Goal: Task Accomplishment & Management: Use online tool/utility

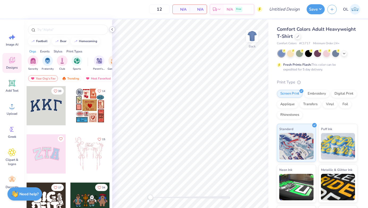
click at [112, 28] on icon at bounding box center [112, 29] width 4 height 4
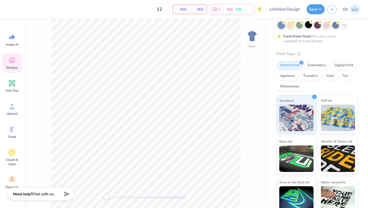
scroll to position [19, 0]
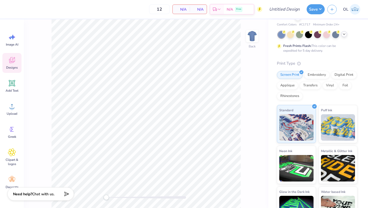
click at [345, 34] on icon at bounding box center [344, 34] width 4 height 4
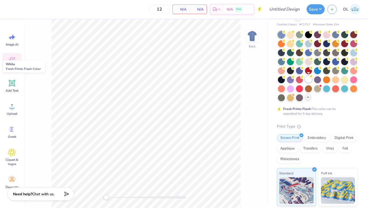
click at [312, 79] on div at bounding box center [308, 79] width 7 height 7
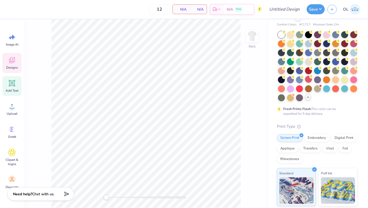
click at [15, 89] on span "Add Text" at bounding box center [12, 91] width 13 height 4
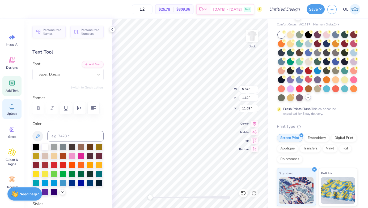
click at [10, 113] on span "Upload" at bounding box center [12, 114] width 11 height 4
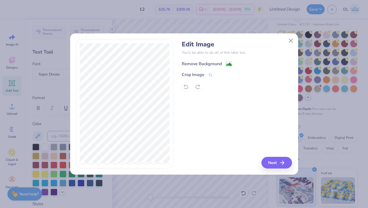
click at [206, 64] on div "Remove Background" at bounding box center [202, 64] width 40 height 6
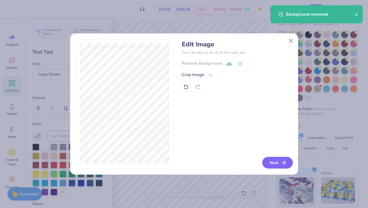
click at [278, 165] on button "Next" at bounding box center [277, 163] width 31 height 12
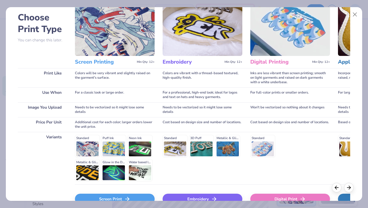
scroll to position [56, 0]
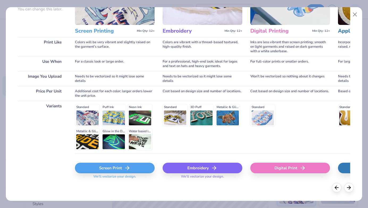
click at [277, 166] on div "Digital Print" at bounding box center [290, 168] width 80 height 11
type input "14.17"
type input "4.84"
type input "10.08"
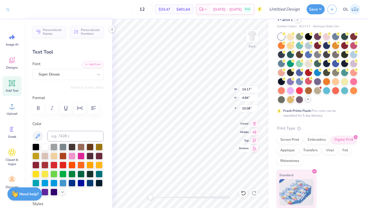
type input "5.59"
type input "1.62"
type input "11.69"
click at [113, 30] on icon at bounding box center [112, 29] width 4 height 4
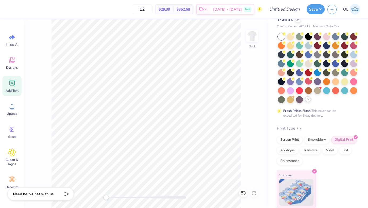
click at [15, 86] on icon at bounding box center [12, 83] width 8 height 8
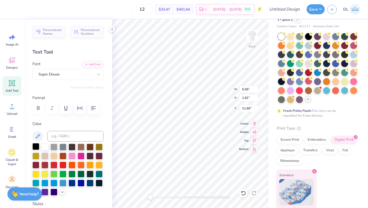
click at [35, 146] on div at bounding box center [35, 146] width 7 height 7
type textarea "Brothers"
click at [96, 78] on div at bounding box center [99, 75] width 10 height 10
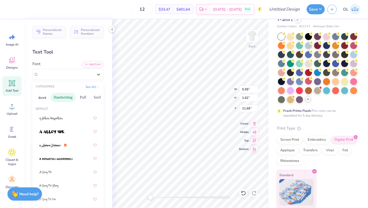
click at [59, 98] on button "Handwriting" at bounding box center [63, 97] width 25 height 8
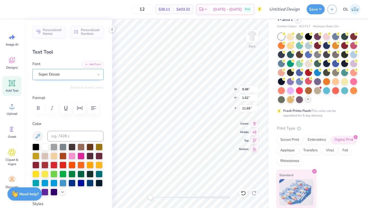
click at [77, 77] on div "Super Dream" at bounding box center [66, 74] width 56 height 8
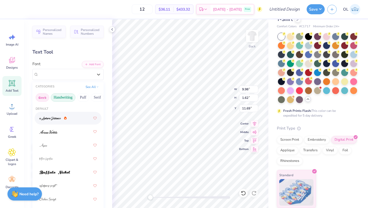
click at [44, 95] on button "Greek" at bounding box center [43, 97] width 14 height 8
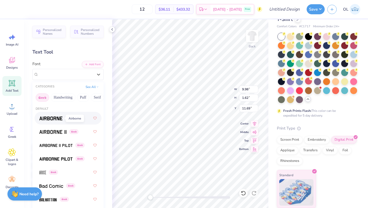
click at [55, 119] on img at bounding box center [50, 119] width 23 height 4
click at [50, 77] on div "Airborne Greek" at bounding box center [66, 74] width 56 height 8
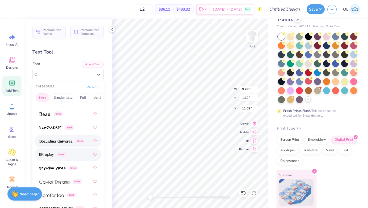
scroll to position [97, 0]
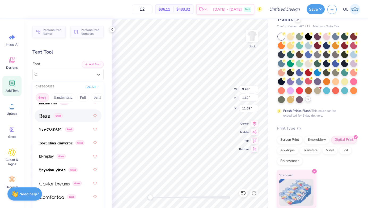
click at [50, 112] on div "Greek" at bounding box center [67, 116] width 57 height 10
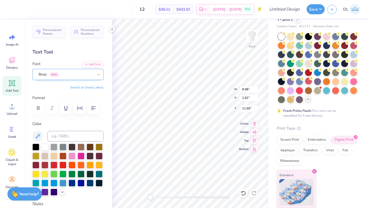
click at [68, 78] on div "Beau Greek" at bounding box center [66, 74] width 56 height 8
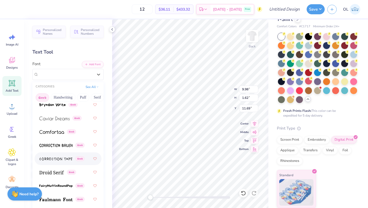
scroll to position [165, 0]
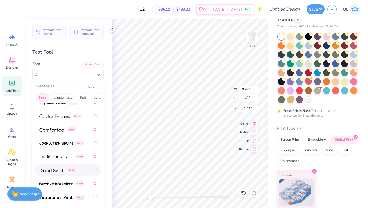
click at [45, 167] on div "Greek" at bounding box center [67, 171] width 57 height 10
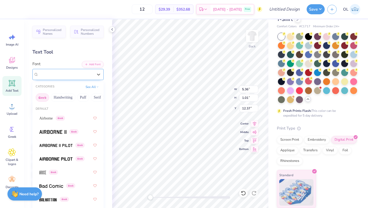
click at [91, 76] on div "Droid Serif Greek" at bounding box center [66, 74] width 56 height 8
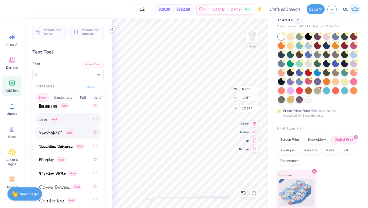
scroll to position [98, 0]
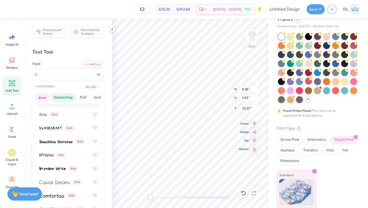
click at [66, 100] on button "Handwriting" at bounding box center [63, 97] width 25 height 8
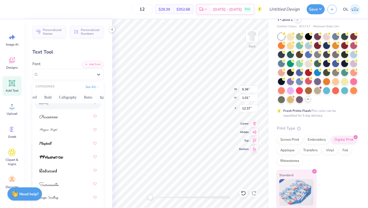
scroll to position [0, 77]
click at [74, 98] on button "Retro" at bounding box center [75, 97] width 14 height 8
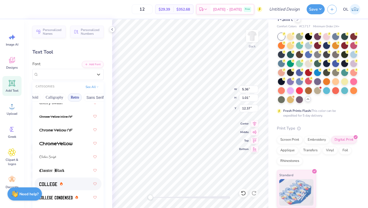
click at [61, 183] on icon at bounding box center [61, 184] width 3 height 3
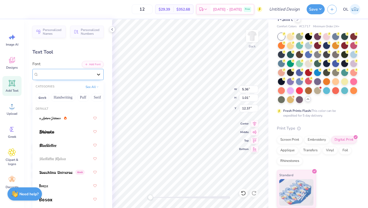
click at [99, 70] on div at bounding box center [99, 75] width 10 height 10
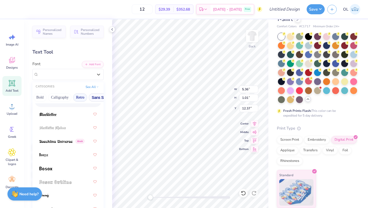
scroll to position [0, 66]
click at [85, 97] on button "Retro" at bounding box center [86, 97] width 14 height 8
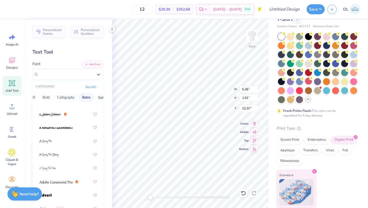
scroll to position [396, 0]
click at [88, 98] on button "Retro" at bounding box center [86, 97] width 14 height 8
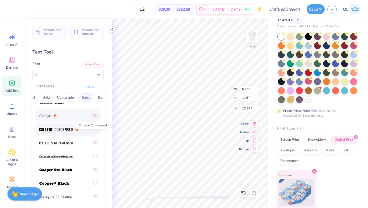
scroll to position [305, 0]
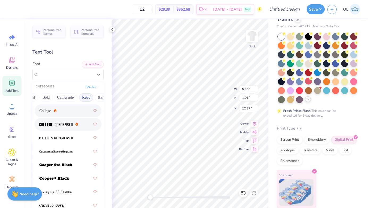
click at [64, 126] on img at bounding box center [55, 125] width 33 height 4
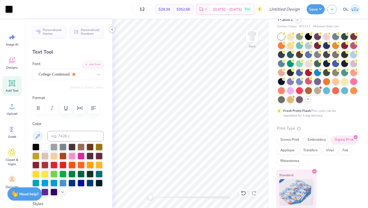
click at [111, 31] on icon at bounding box center [112, 29] width 4 height 4
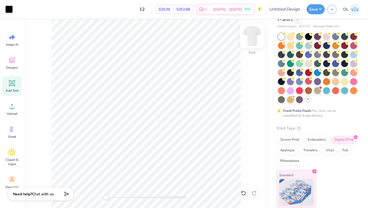
click at [252, 40] on img at bounding box center [251, 35] width 21 height 21
click at [19, 80] on div "Add Text" at bounding box center [11, 86] width 19 height 20
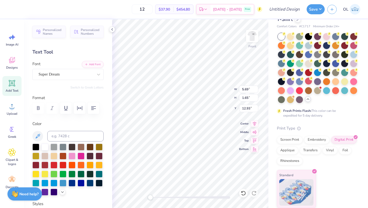
scroll to position [0, 2]
type textarea "DST Charity Bassk"
type textarea "DST Charity Bash"
click at [45, 183] on div at bounding box center [44, 182] width 7 height 7
click at [53, 183] on div at bounding box center [53, 182] width 7 height 7
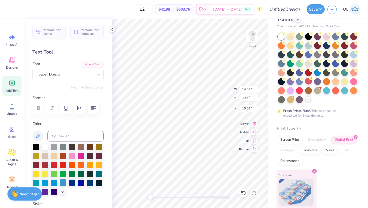
click at [63, 180] on div at bounding box center [62, 182] width 7 height 7
click at [114, 30] on icon at bounding box center [112, 29] width 4 height 4
type textarea "DST Charity Bash"
click at [92, 106] on icon "button" at bounding box center [93, 108] width 6 height 6
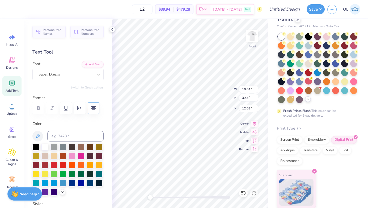
type input "6.15"
type input "10.28"
type input "3.52"
type input "6.07"
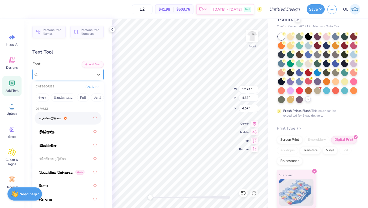
click at [93, 77] on div "Super Dream" at bounding box center [66, 74] width 56 height 8
click at [90, 85] on button "See All" at bounding box center [92, 86] width 16 height 5
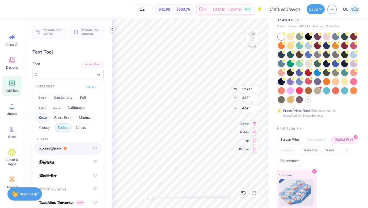
click at [62, 127] on button "Techno" at bounding box center [63, 128] width 17 height 8
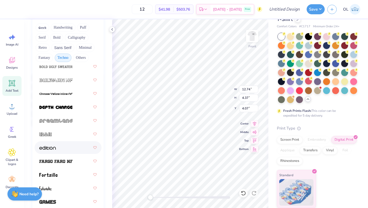
scroll to position [0, 0]
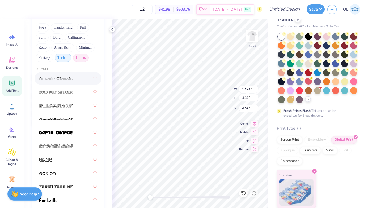
click at [84, 58] on button "Others" at bounding box center [81, 58] width 16 height 8
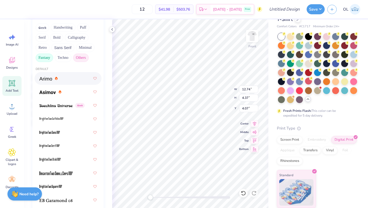
click at [44, 61] on button "Fantasy" at bounding box center [45, 58] width 18 height 8
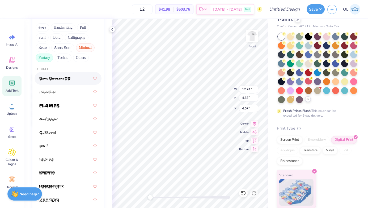
click at [84, 47] on button "Minimal" at bounding box center [85, 48] width 19 height 8
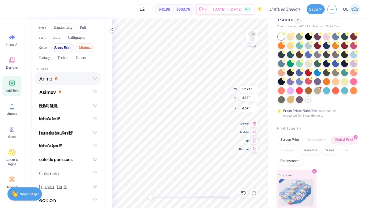
click at [61, 44] on button "Sans Serif" at bounding box center [62, 48] width 23 height 8
click at [43, 46] on button "Retro" at bounding box center [43, 48] width 14 height 8
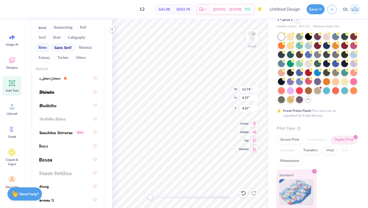
click at [58, 47] on button "Sans Serif" at bounding box center [62, 48] width 23 height 8
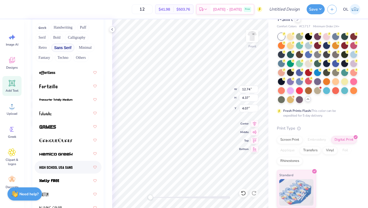
scroll to position [111, 0]
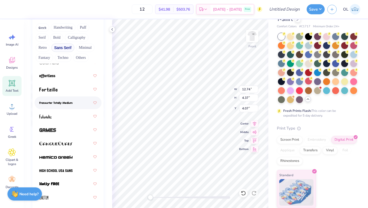
click at [67, 98] on div at bounding box center [67, 103] width 57 height 10
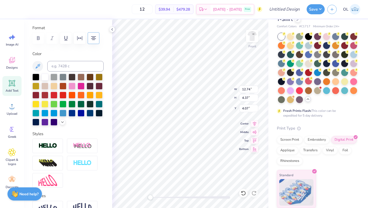
click at [62, 48] on div "Personalized Names Personalized Numbers Text Tool Add Font Font Franxurter Tota…" at bounding box center [68, 113] width 88 height 189
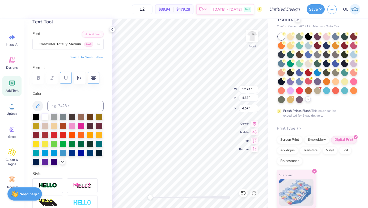
scroll to position [0, 0]
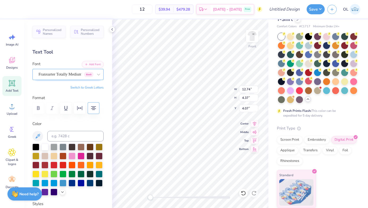
click at [62, 74] on div "Franxurter Totally Medium Greek" at bounding box center [66, 74] width 56 height 8
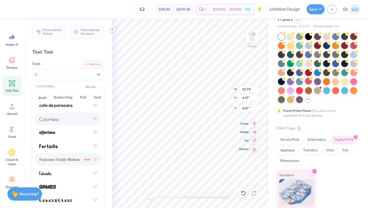
scroll to position [107, 0]
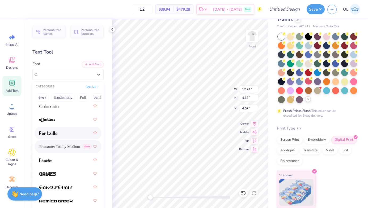
click at [54, 129] on div at bounding box center [67, 133] width 57 height 10
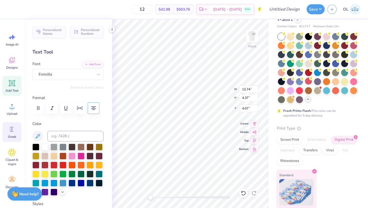
click at [13, 140] on div "Greek" at bounding box center [11, 132] width 19 height 20
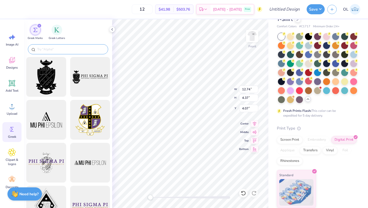
click at [66, 50] on input "text" at bounding box center [71, 49] width 68 height 5
click at [88, 50] on input "text" at bounding box center [71, 49] width 68 height 5
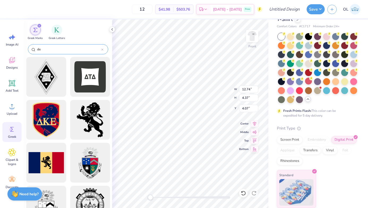
type input "d"
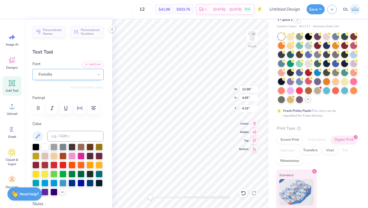
click at [66, 75] on div "Fortzilla" at bounding box center [66, 74] width 56 height 8
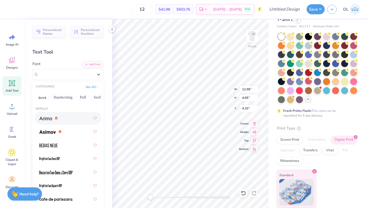
click at [51, 120] on img at bounding box center [45, 119] width 13 height 4
click at [78, 73] on div "Arimo Greek" at bounding box center [66, 74] width 56 height 8
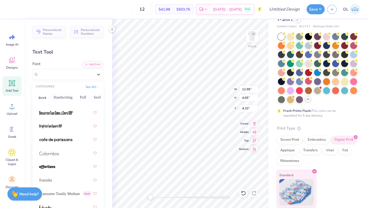
scroll to position [70, 0]
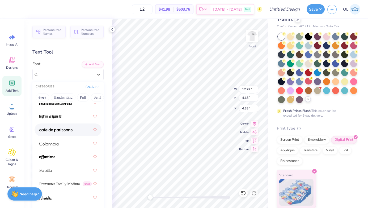
click at [59, 128] on span at bounding box center [55, 130] width 33 height 6
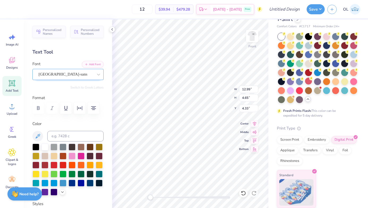
click at [86, 78] on div "[GEOGRAPHIC_DATA]-sans" at bounding box center [66, 74] width 56 height 8
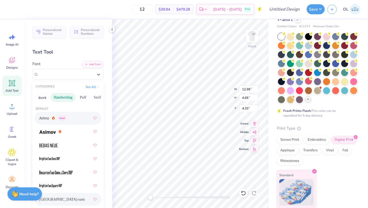
click at [61, 100] on button "Handwriting" at bounding box center [63, 97] width 25 height 8
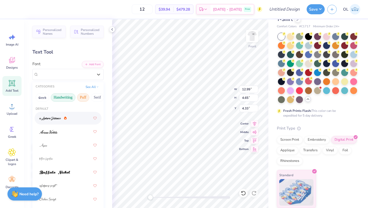
click at [83, 98] on button "Puff" at bounding box center [83, 97] width 12 height 8
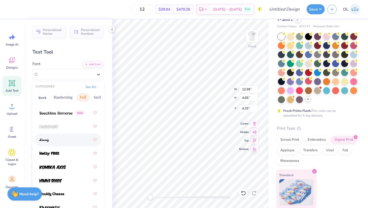
scroll to position [56, 0]
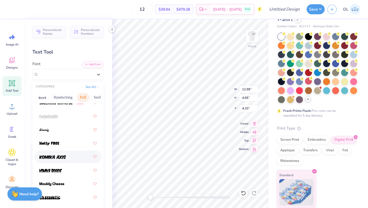
click at [57, 156] on img at bounding box center [52, 158] width 27 height 4
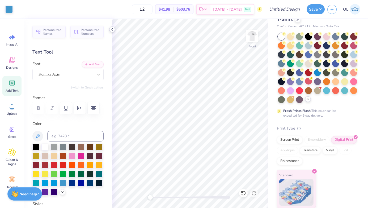
click at [112, 30] on polyline at bounding box center [111, 29] width 1 height 2
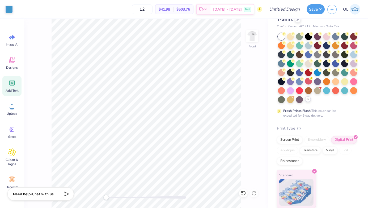
click at [13, 84] on icon at bounding box center [12, 83] width 5 height 5
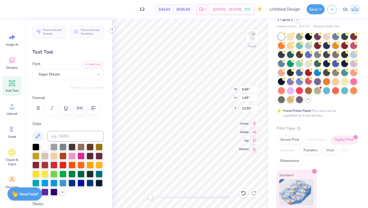
type textarea "1"
type textarea "[DATE]"
click at [65, 186] on div at bounding box center [62, 182] width 7 height 7
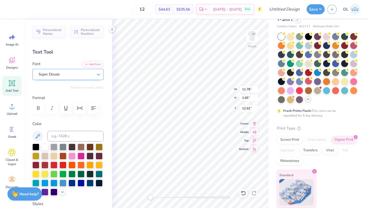
click at [94, 74] on div at bounding box center [99, 75] width 10 height 10
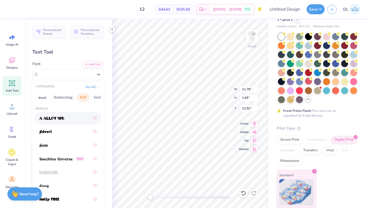
type input "14.53"
type input "4.08"
type input "4.61"
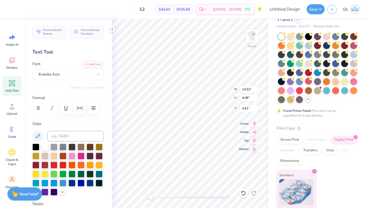
type input "11.78"
type input "1.65"
type input "12.92"
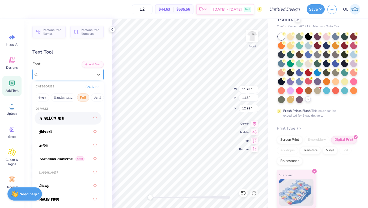
click at [90, 74] on div "Super Dream" at bounding box center [66, 74] width 56 height 8
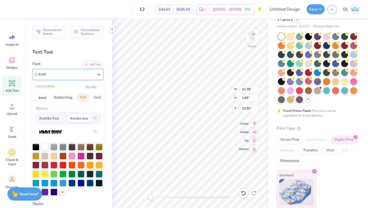
click at [51, 118] on span "Komika Axis" at bounding box center [49, 119] width 20 height 6
type input "kom"
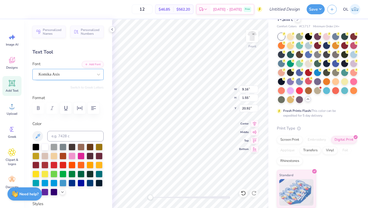
type input "20.90"
type input "22.83"
type textarea "1"
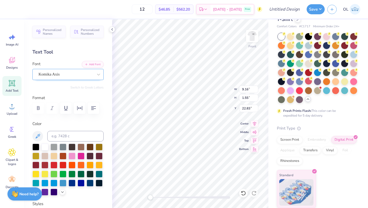
type textarea "[US_STATE]"
type input "16.77"
type input "9.43"
type input "1.57"
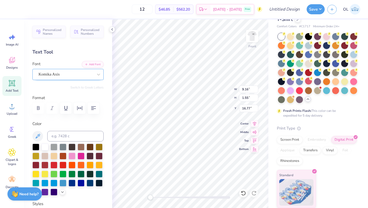
type input "22.82"
type input "9.16"
type input "1.55"
type input "25.45"
click at [13, 110] on icon at bounding box center [12, 106] width 8 height 8
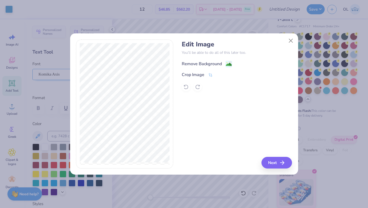
click at [192, 64] on div "Remove Background" at bounding box center [202, 64] width 40 height 6
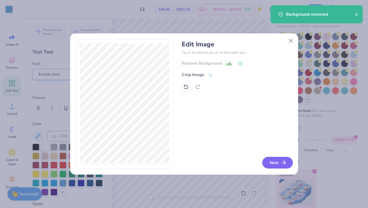
click at [271, 162] on button "Next" at bounding box center [277, 163] width 31 height 12
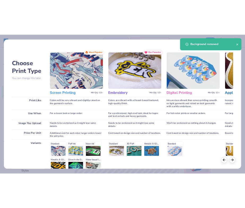
scroll to position [56, 0]
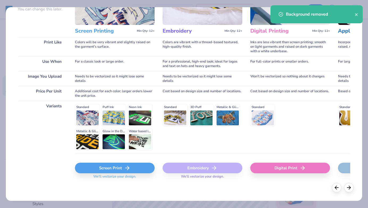
click at [262, 174] on div "Digital Print" at bounding box center [290, 170] width 80 height 32
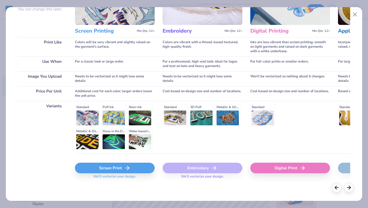
click at [262, 167] on div "Digital Print" at bounding box center [290, 168] width 80 height 11
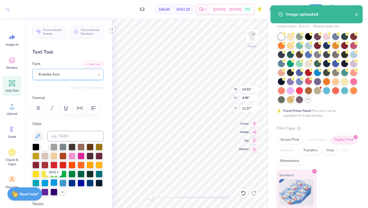
click at [53, 183] on div at bounding box center [53, 182] width 7 height 7
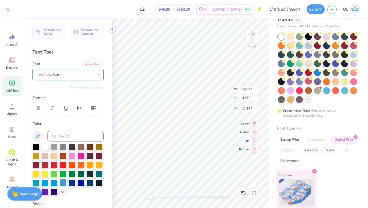
click at [63, 180] on div at bounding box center [62, 182] width 7 height 7
click at [113, 32] on div "Art colors 12 $46.85 Per Item $562.20 Total Est. Delivery [DATE] - [DATE] Free …" at bounding box center [184, 104] width 368 height 208
click at [319, 11] on button "Save" at bounding box center [315, 8] width 18 height 10
click at [114, 31] on icon at bounding box center [112, 29] width 4 height 4
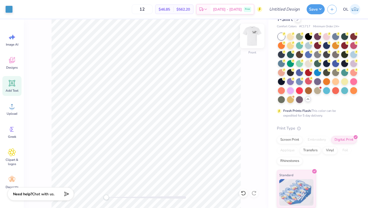
click at [251, 40] on img at bounding box center [251, 35] width 21 height 21
click at [251, 40] on img at bounding box center [252, 36] width 11 height 11
